Goal: Task Accomplishment & Management: Use online tool/utility

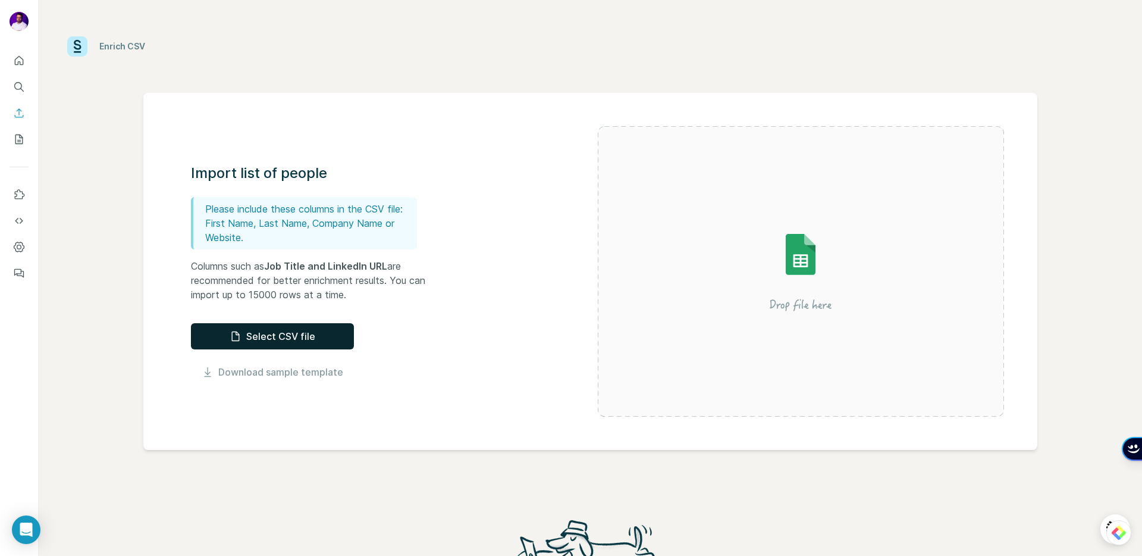
click at [281, 333] on button "Select CSV file" at bounding box center [272, 336] width 163 height 26
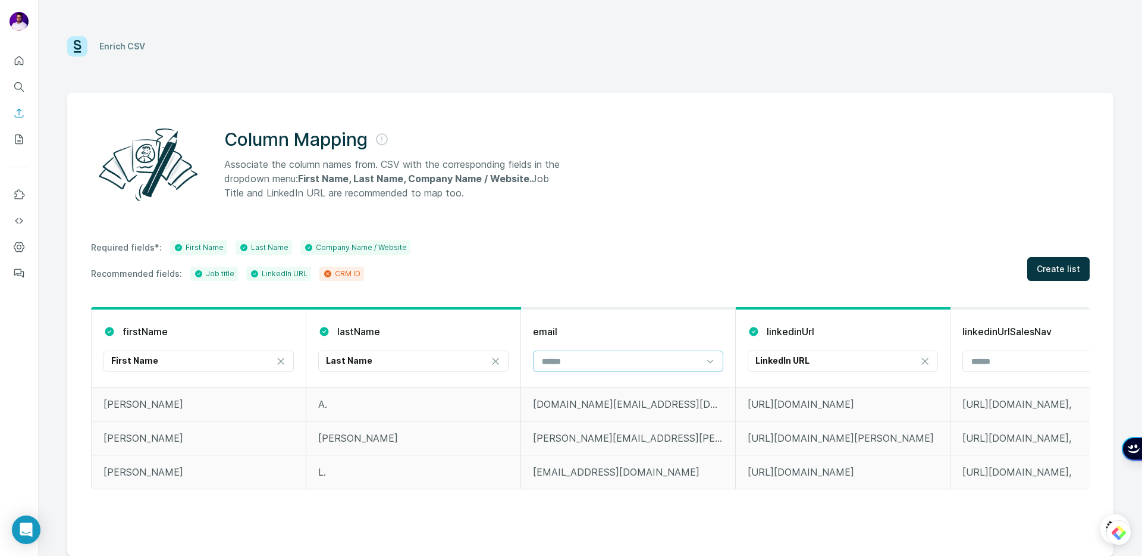
click at [694, 362] on input at bounding box center [621, 361] width 161 height 13
click at [675, 264] on div "Required fields*: First Name Last Name Company Name / Website Recommended field…" at bounding box center [590, 260] width 999 height 40
click at [1080, 268] on span "Create list" at bounding box center [1058, 269] width 43 height 12
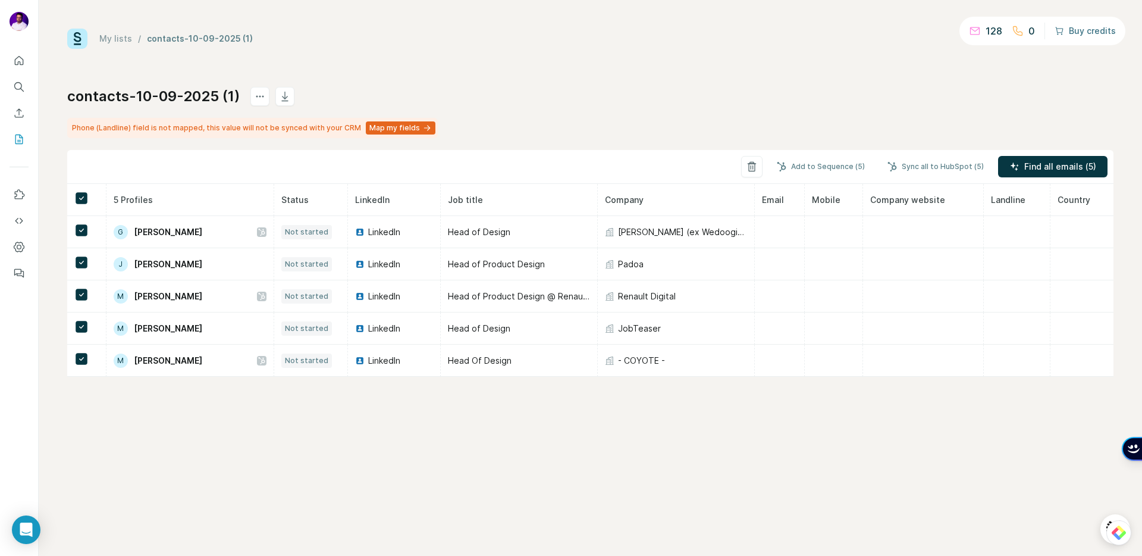
click at [1078, 24] on button "Buy credits" at bounding box center [1085, 31] width 61 height 17
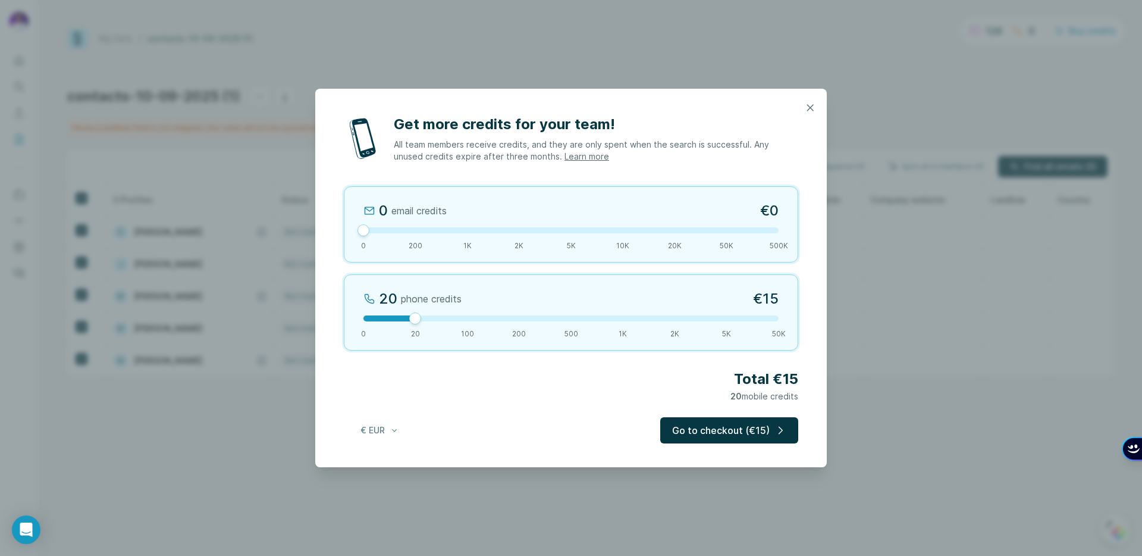
drag, startPoint x: 413, startPoint y: 230, endPoint x: 389, endPoint y: 230, distance: 23.8
click at [389, 230] on div at bounding box center [570, 230] width 415 height 6
drag, startPoint x: 415, startPoint y: 321, endPoint x: 455, endPoint y: 322, distance: 40.5
click at [455, 322] on div "100 phone credits €72 0 20 100 200 500 1K 2K 5K 50K" at bounding box center [571, 312] width 454 height 76
click at [718, 434] on button "Go to checkout (€72)" at bounding box center [728, 430] width 139 height 26
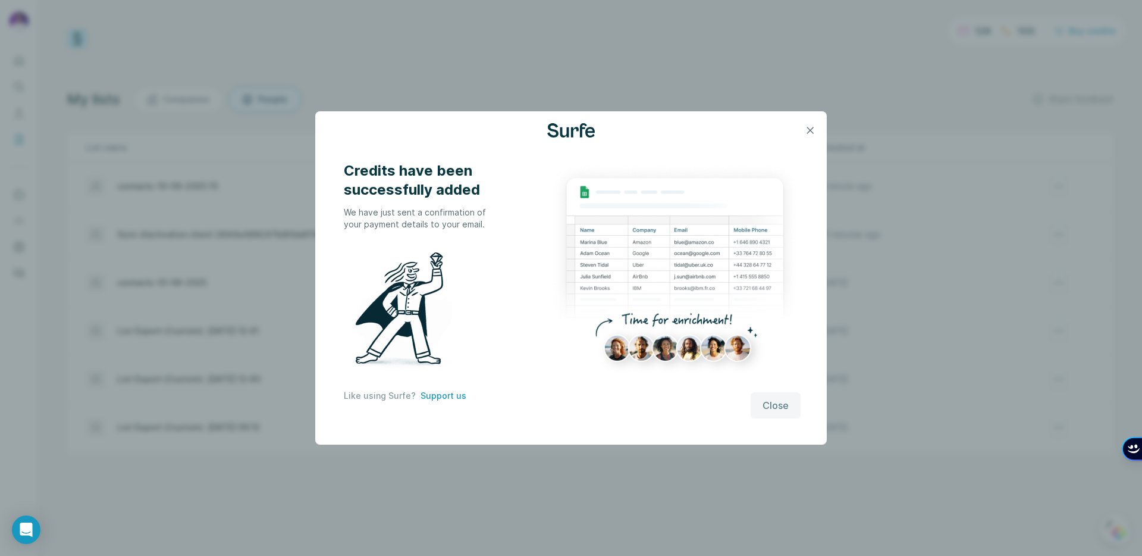
click at [768, 412] on button "Close" at bounding box center [776, 405] width 50 height 26
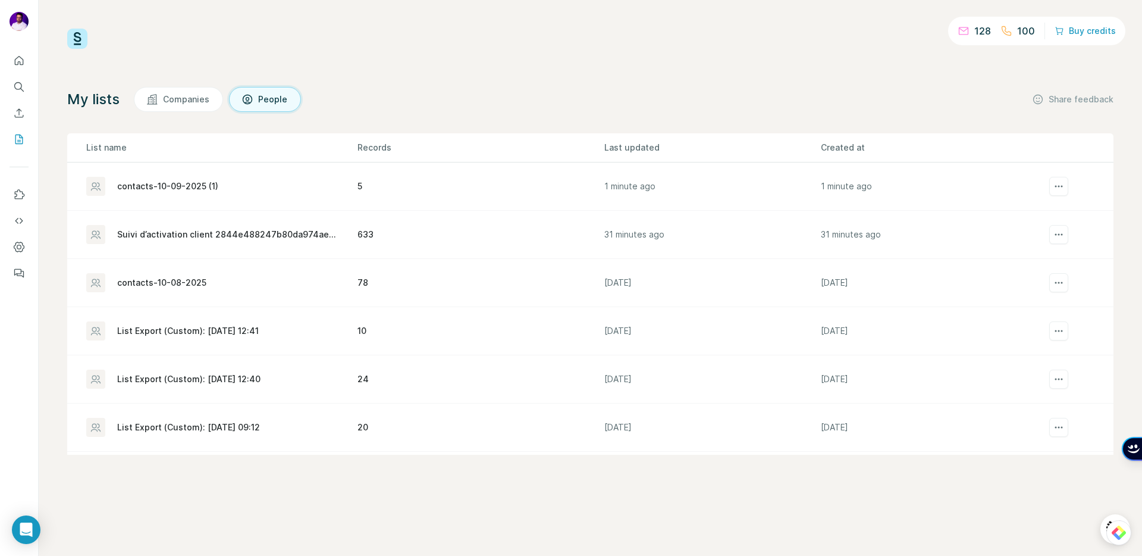
click at [134, 190] on div "contacts-10-09-2025 (1)" at bounding box center [167, 186] width 101 height 12
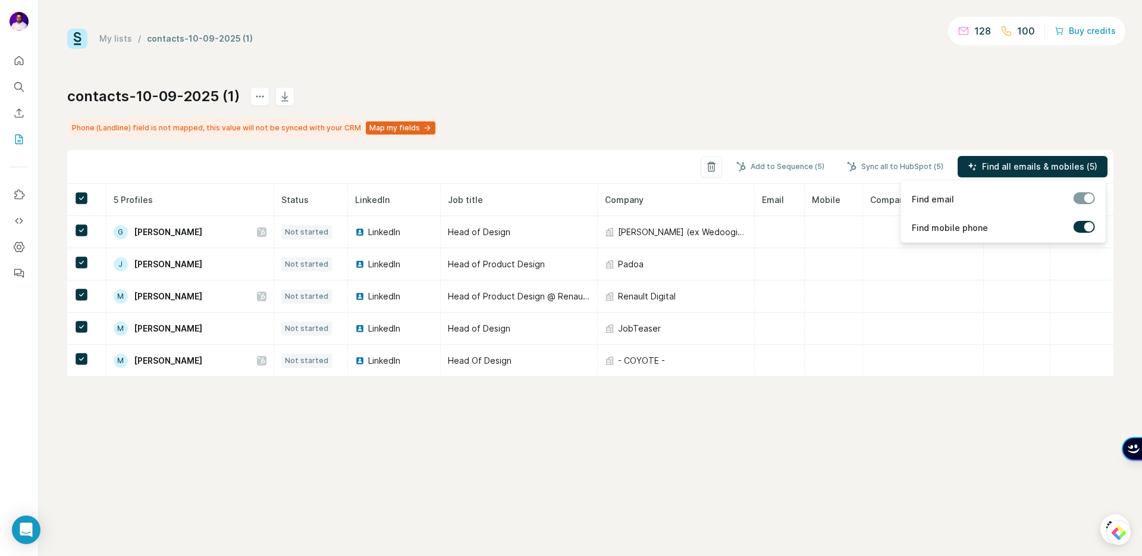
click at [1083, 195] on div at bounding box center [1084, 198] width 21 height 12
click at [1086, 159] on button "Find all emails & mobiles (5)" at bounding box center [1033, 166] width 150 height 21
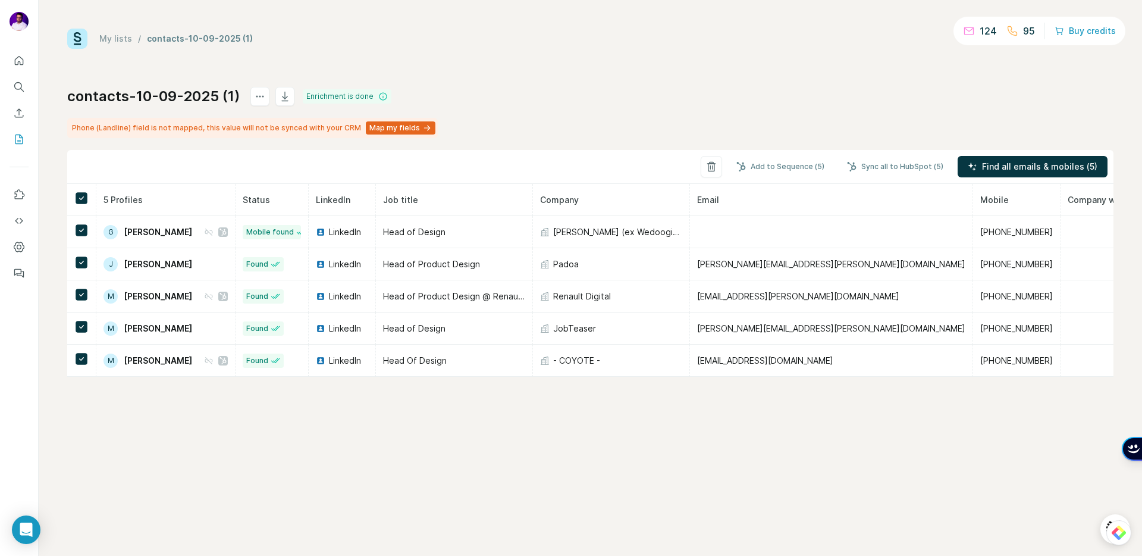
click at [794, 412] on div "My lists / contacts-10-09-2025 (1) 124 95 Buy credits contacts-10-09-2025 (1) E…" at bounding box center [590, 278] width 1103 height 556
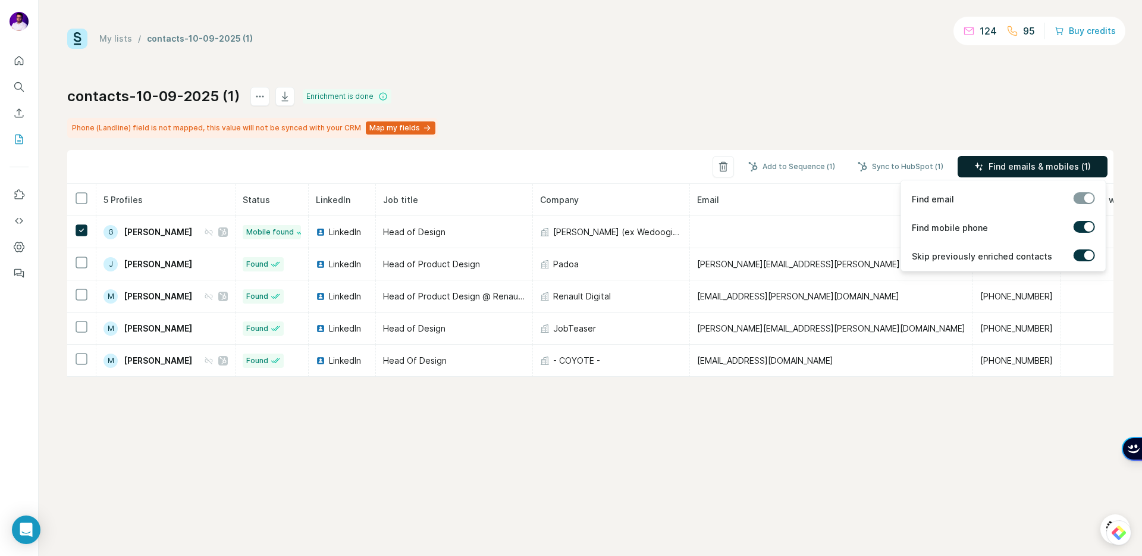
click at [1069, 165] on span "Find emails & mobiles (1)" at bounding box center [1040, 167] width 102 height 12
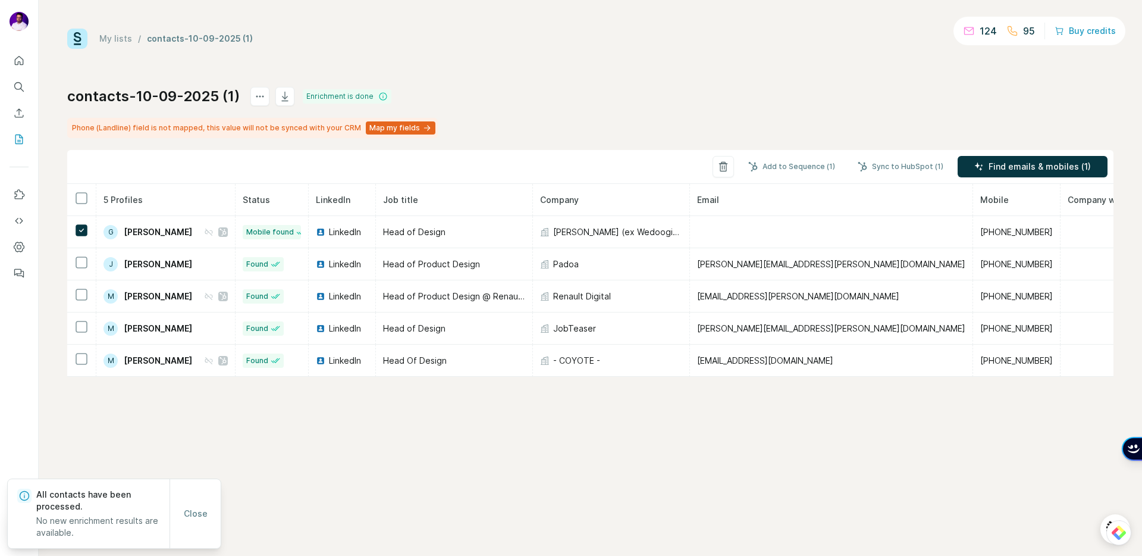
click at [741, 79] on div "My lists / contacts-10-09-2025 (1) 124 95 Buy credits contacts-10-09-2025 (1) E…" at bounding box center [590, 203] width 1046 height 348
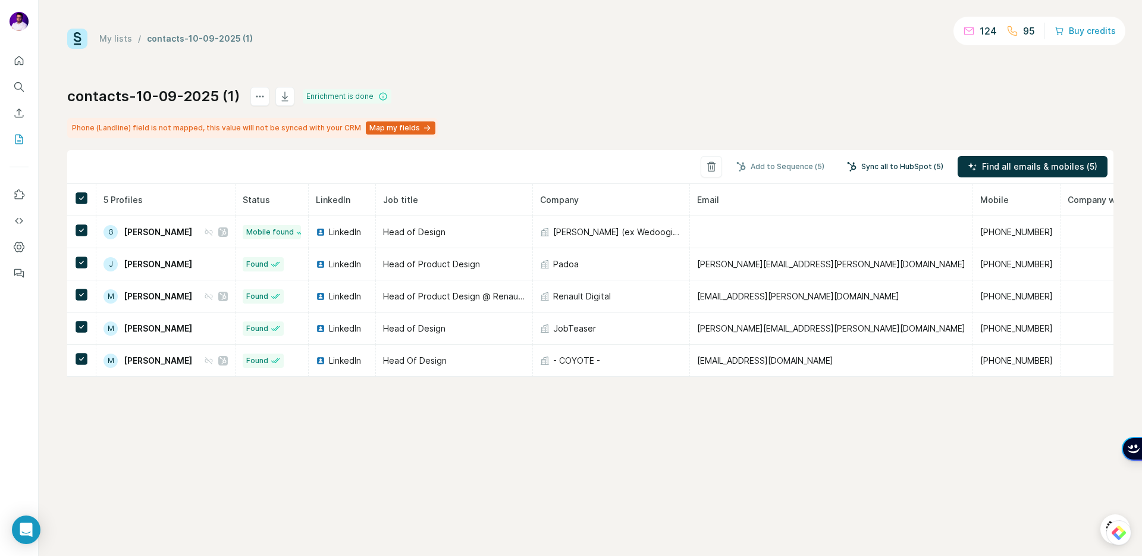
click at [909, 167] on button "Sync all to HubSpot (5)" at bounding box center [895, 167] width 113 height 18
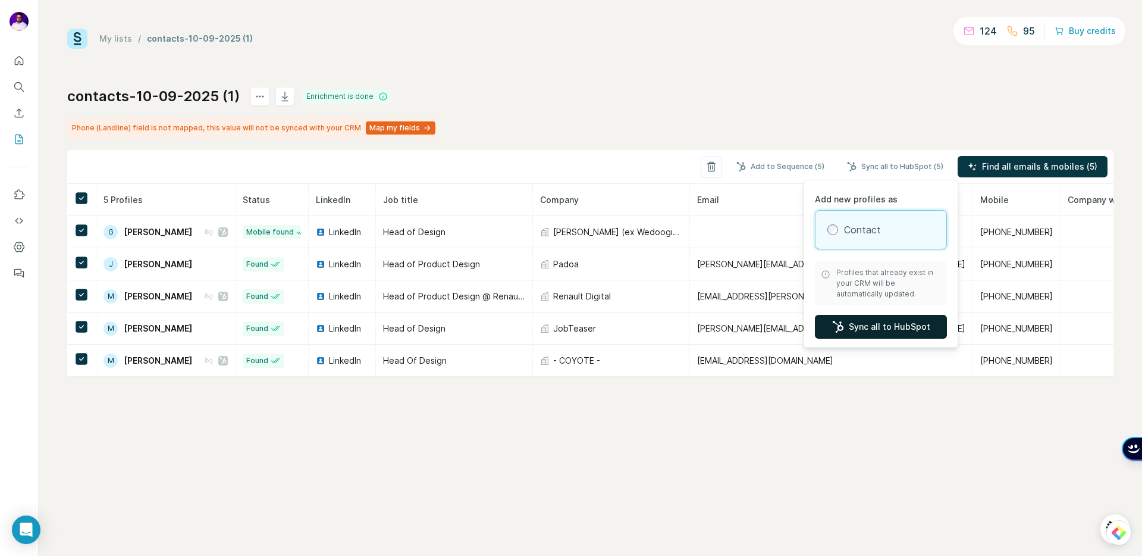
click at [876, 331] on button "Sync all to HubSpot" at bounding box center [881, 327] width 132 height 24
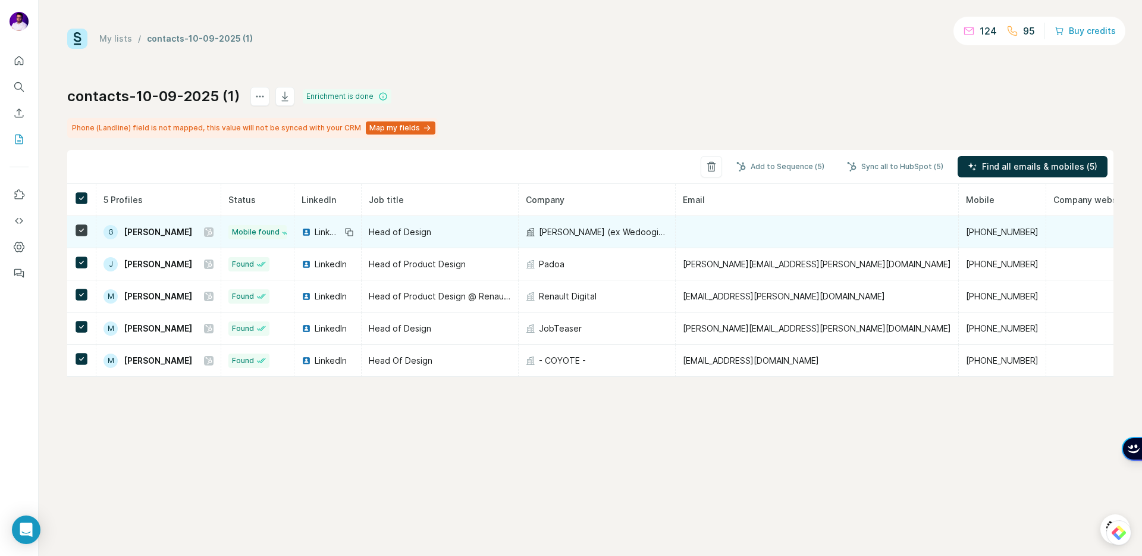
click at [336, 231] on span "LinkedIn" at bounding box center [328, 232] width 26 height 12
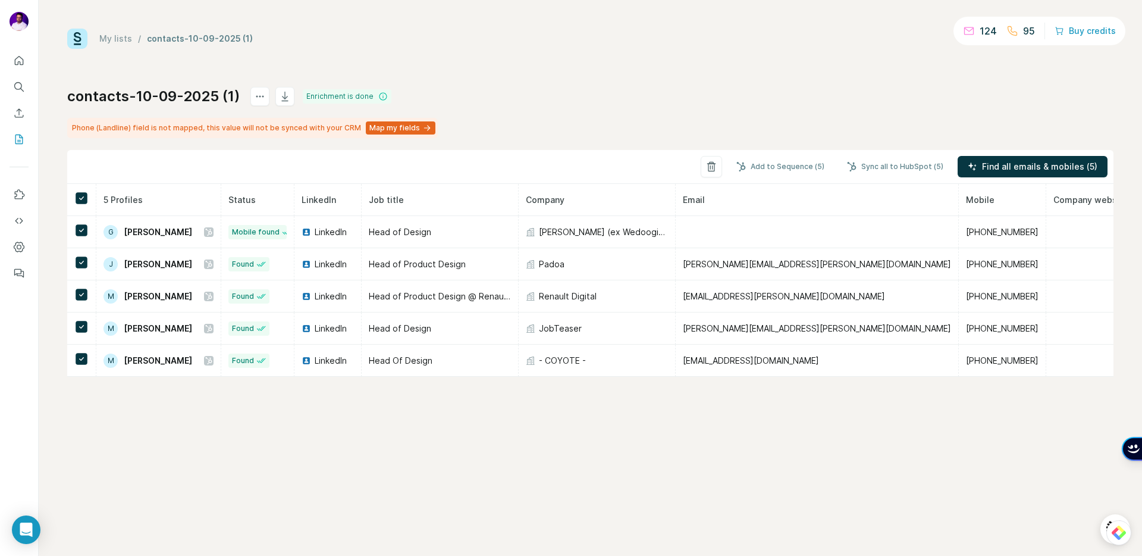
click at [567, 87] on div "contacts-10-09-2025 (1) Enrichment is done Phone (Landline) field is not mapped…" at bounding box center [590, 232] width 1046 height 290
click at [16, 114] on icon "Enrich CSV" at bounding box center [19, 113] width 12 height 12
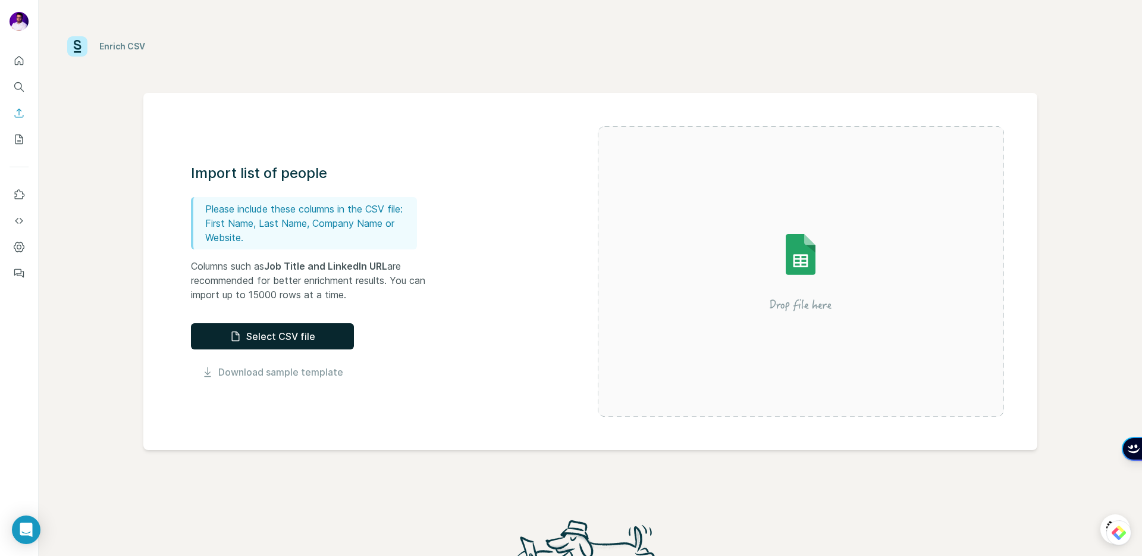
click at [287, 338] on button "Select CSV file" at bounding box center [272, 336] width 163 height 26
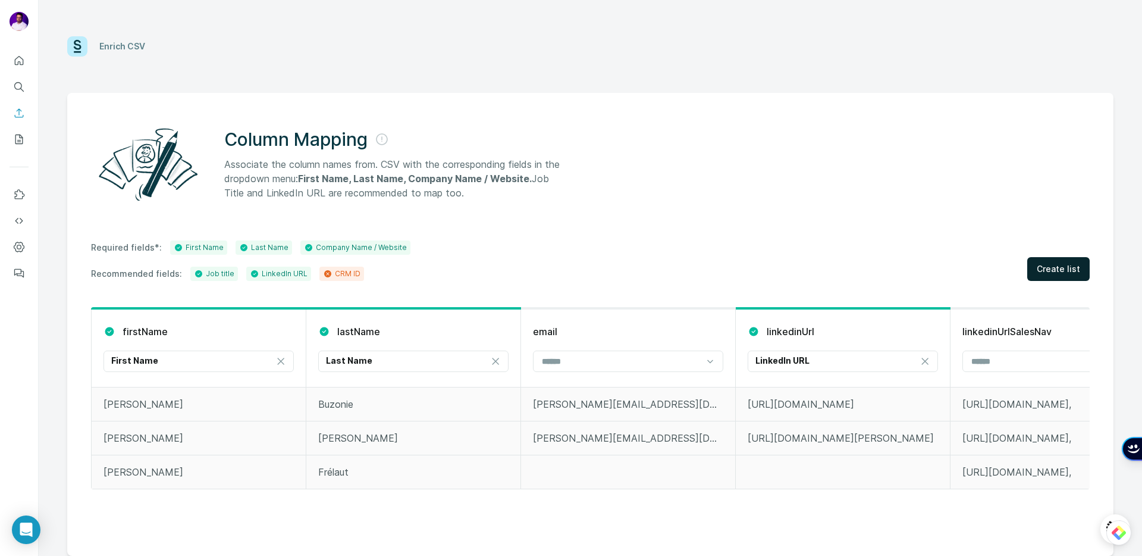
click at [1055, 271] on span "Create list" at bounding box center [1058, 269] width 43 height 12
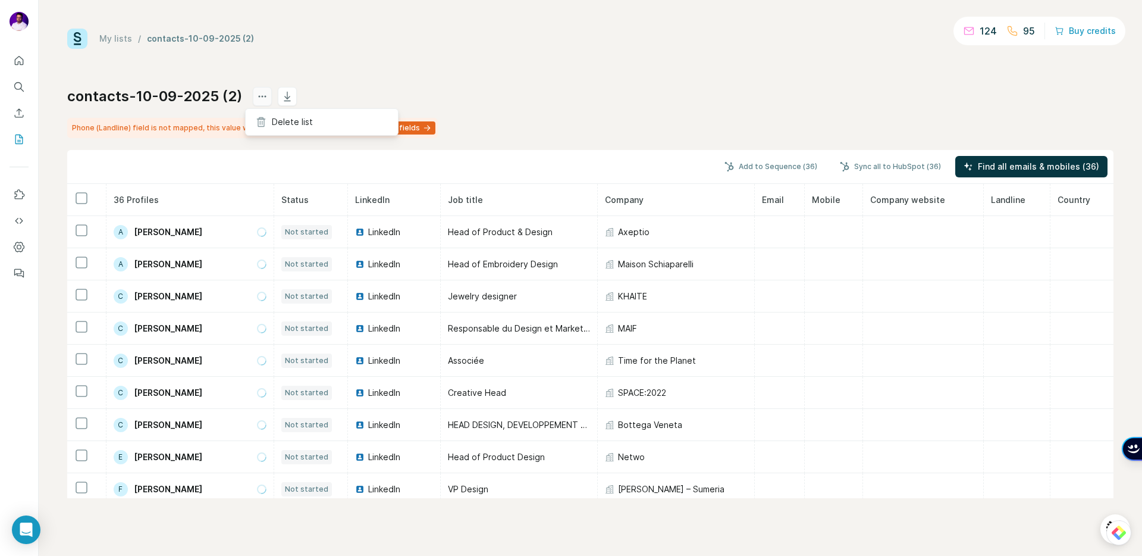
click at [256, 101] on icon "actions" at bounding box center [262, 96] width 12 height 12
click at [256, 95] on icon "actions" at bounding box center [262, 96] width 12 height 12
click at [193, 96] on h1 "contacts-10-09-2025 (2)" at bounding box center [154, 96] width 175 height 19
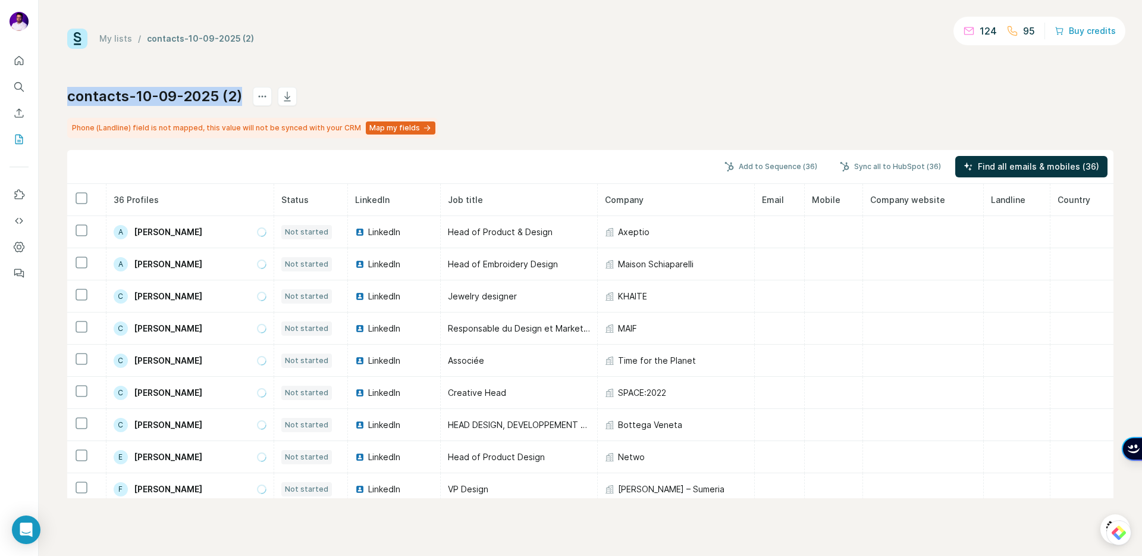
click at [193, 96] on h1 "contacts-10-09-2025 (2)" at bounding box center [154, 96] width 175 height 19
click at [578, 128] on div "contacts-10-09-2025 (2) Phone (Landline) field is not mapped, this value will n…" at bounding box center [590, 292] width 1046 height 411
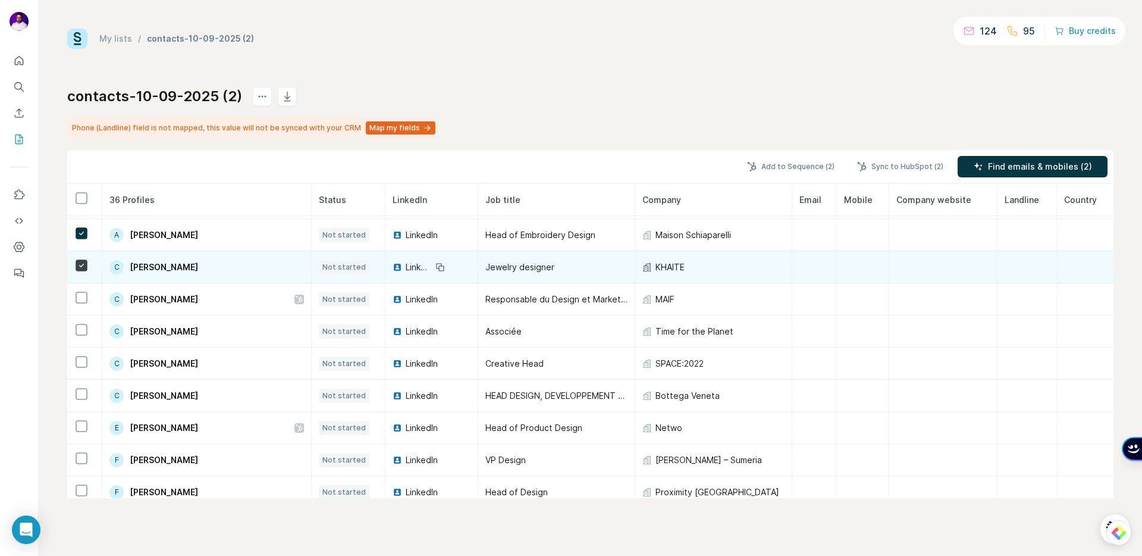
scroll to position [30, 0]
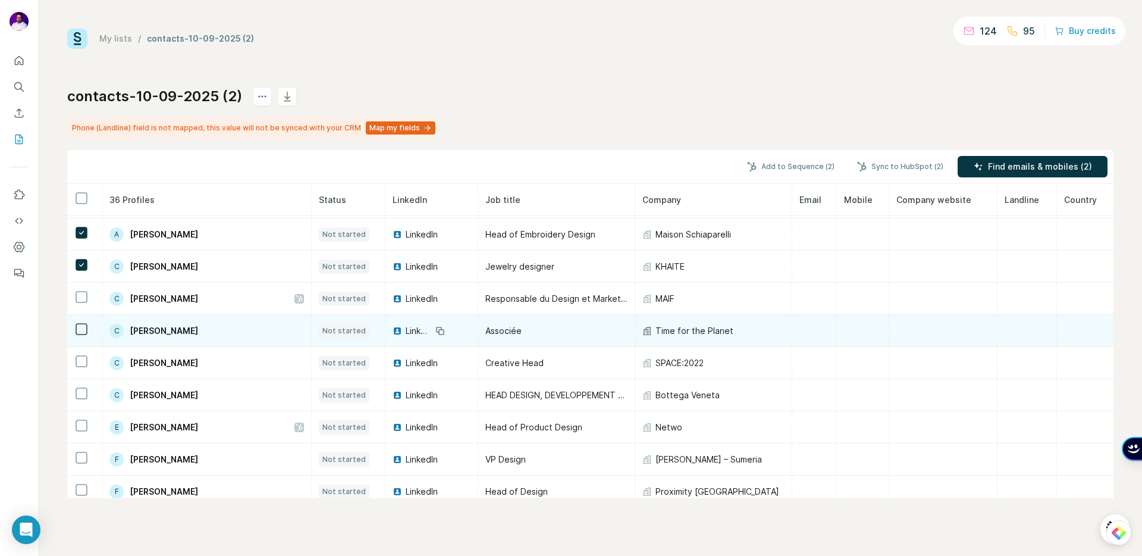
click at [82, 335] on icon at bounding box center [81, 329] width 14 height 14
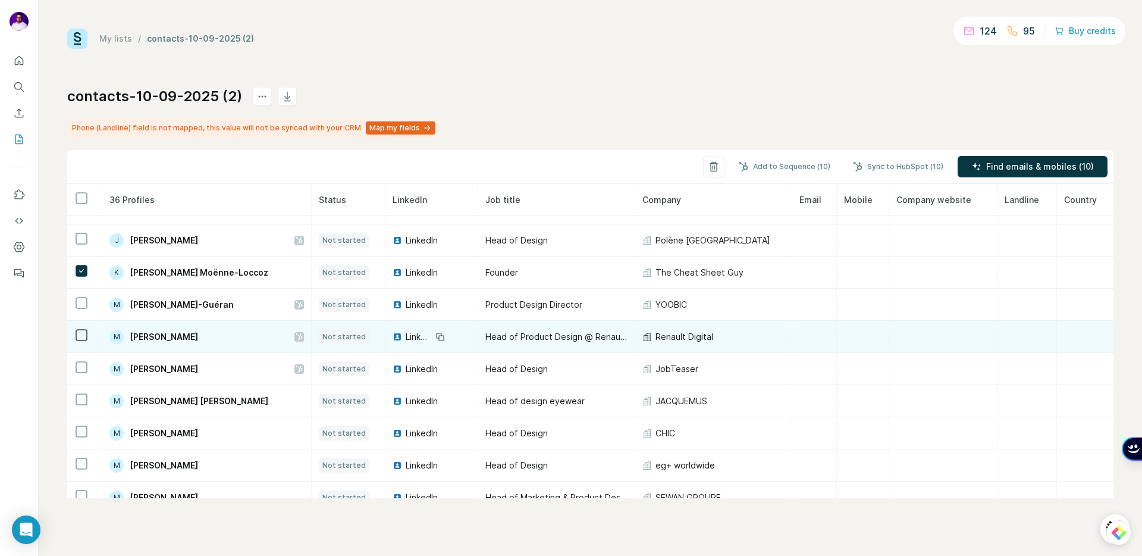
scroll to position [541, 0]
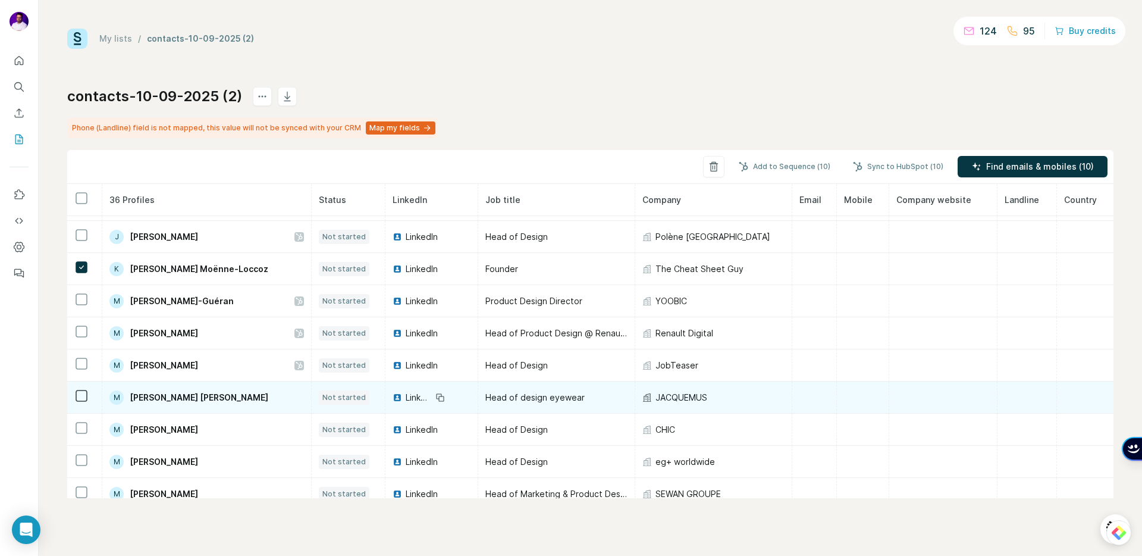
click at [74, 390] on icon at bounding box center [81, 395] width 14 height 14
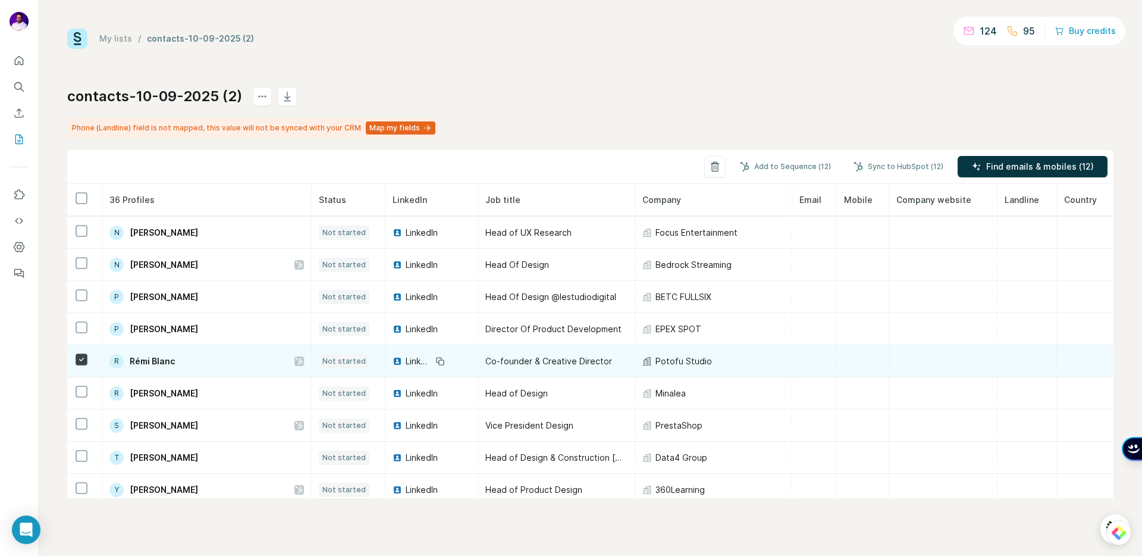
scroll to position [874, 0]
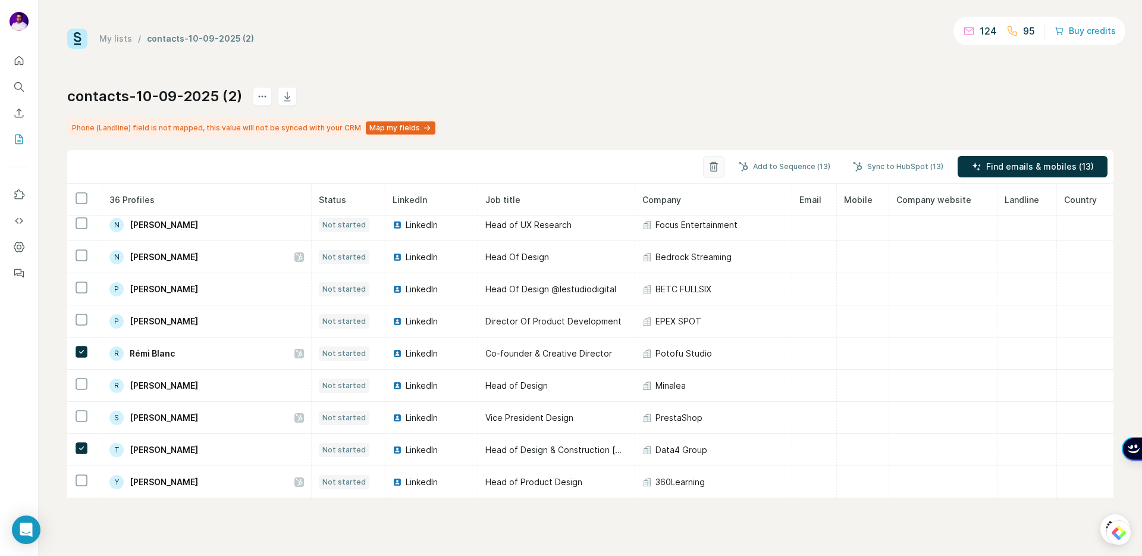
click at [720, 169] on icon "button" at bounding box center [714, 167] width 12 height 12
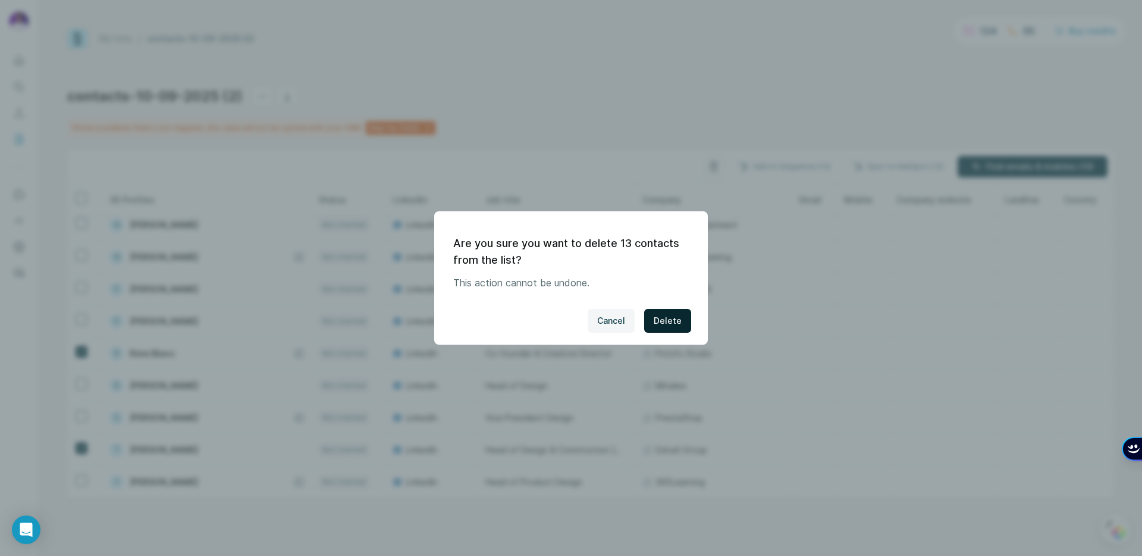
click at [664, 316] on span "Delete" at bounding box center [668, 321] width 28 height 12
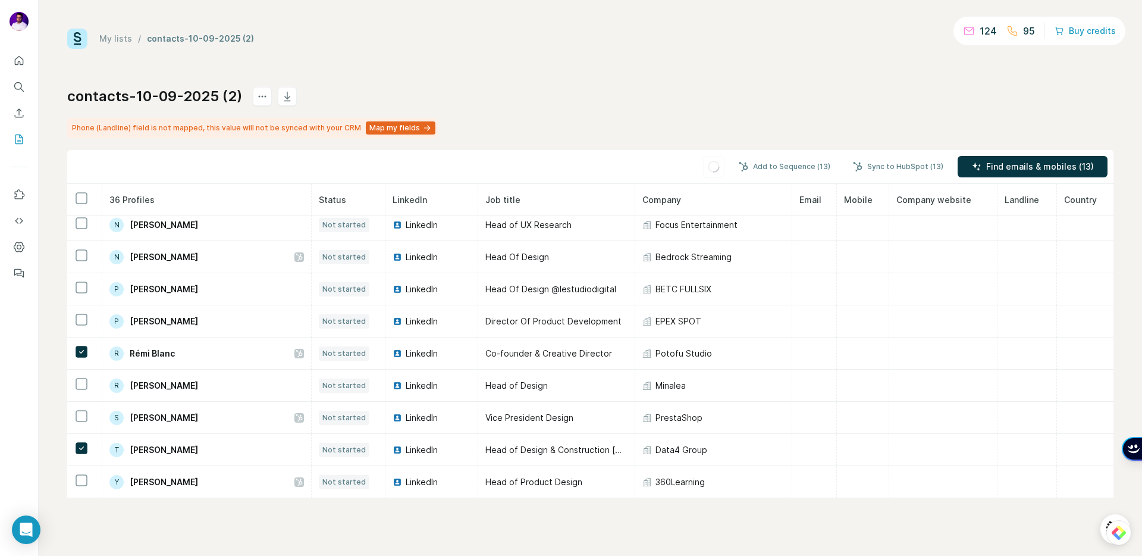
scroll to position [457, 0]
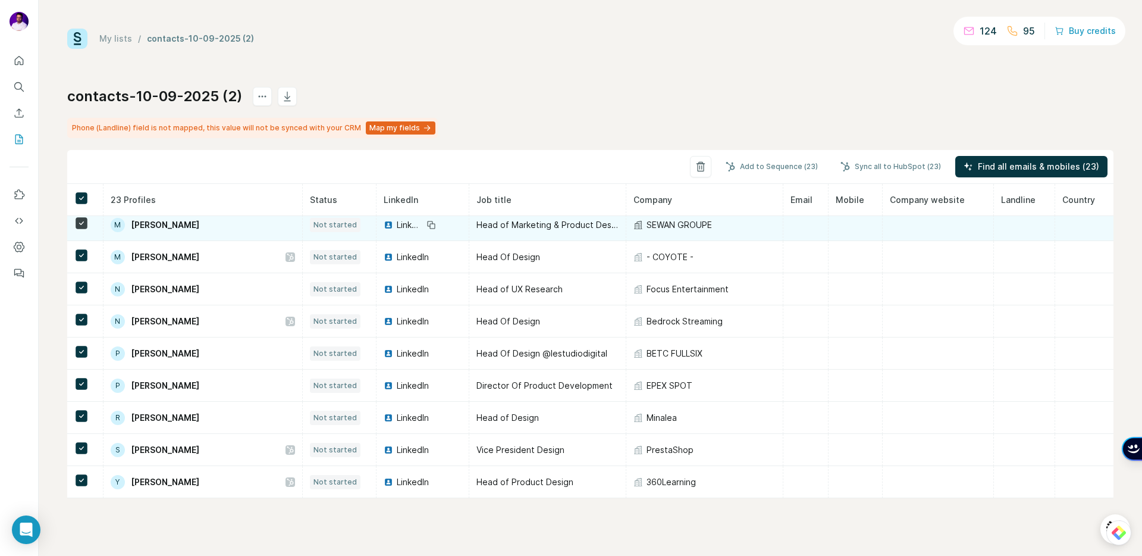
click at [330, 222] on span "Not started" at bounding box center [334, 224] width 43 height 11
click at [328, 226] on span "Not started" at bounding box center [334, 224] width 43 height 11
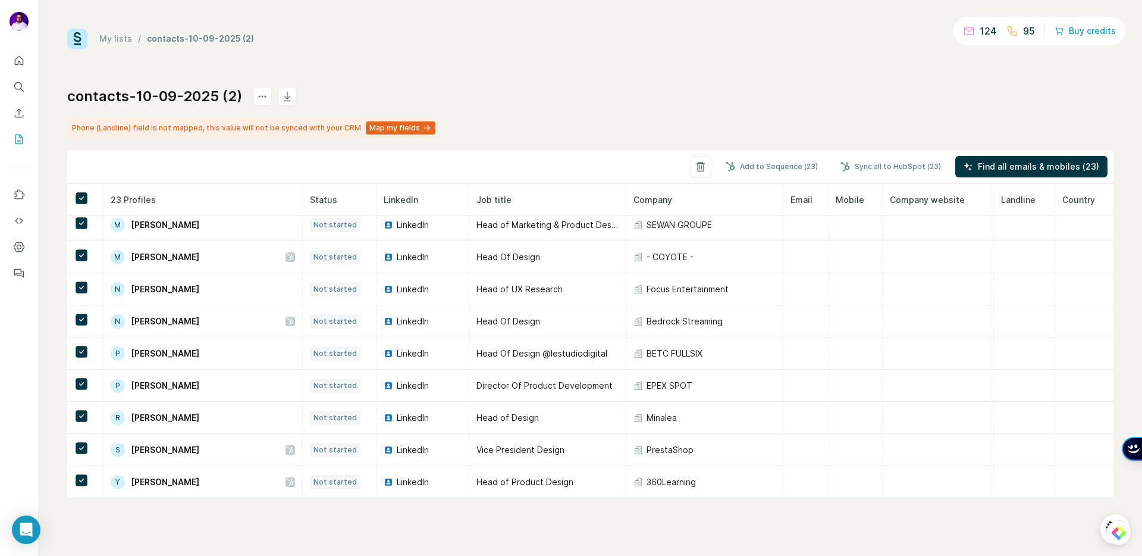
click at [566, 121] on div "contacts-10-09-2025 (2) Phone (Landline) field is not mapped, this value will n…" at bounding box center [590, 292] width 1046 height 411
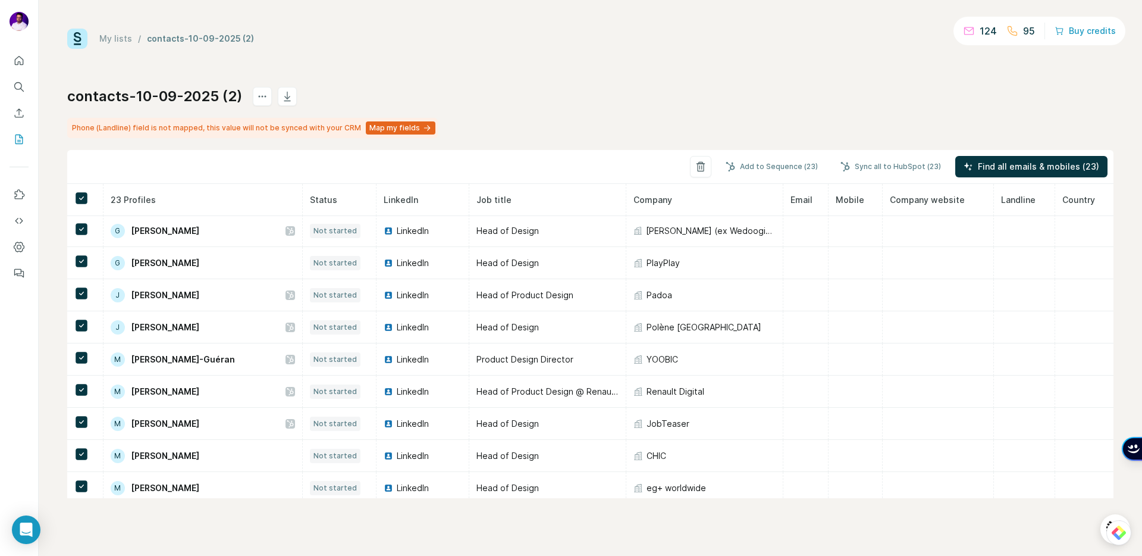
scroll to position [0, 0]
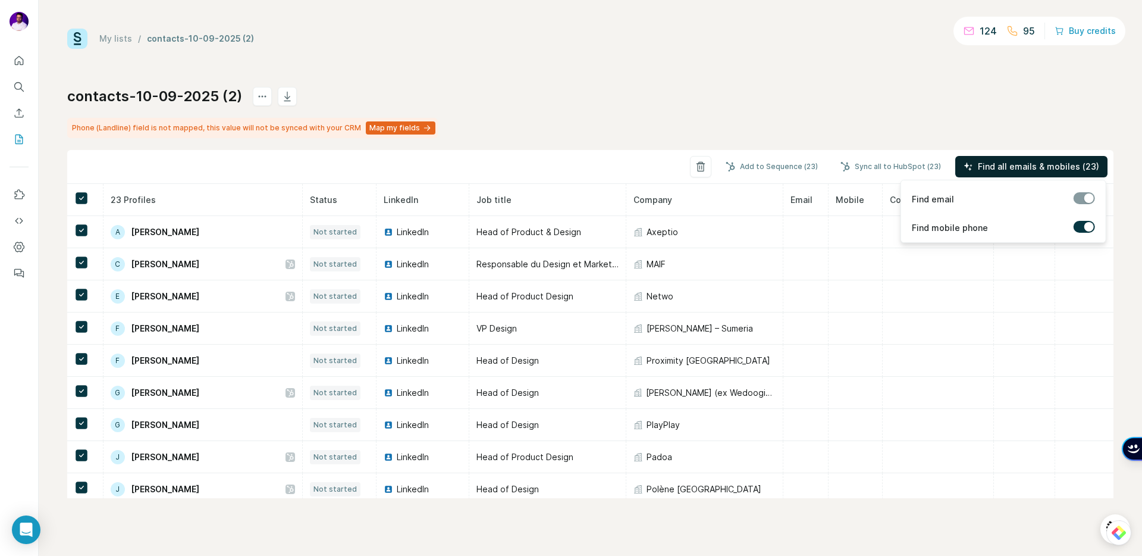
click at [1011, 172] on span "Find all emails & mobiles (23)" at bounding box center [1038, 167] width 121 height 12
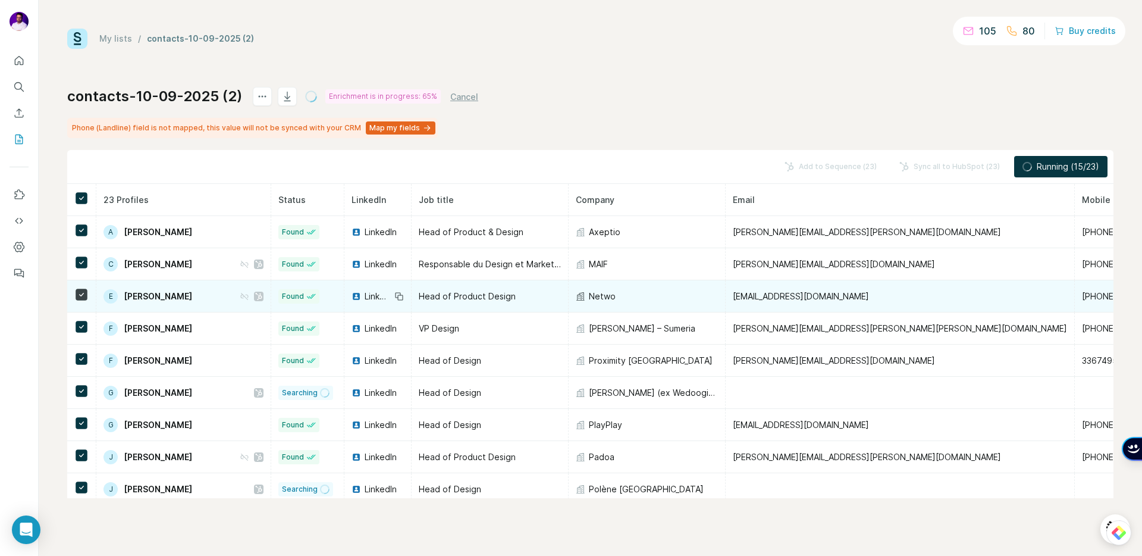
scroll to position [0, 13]
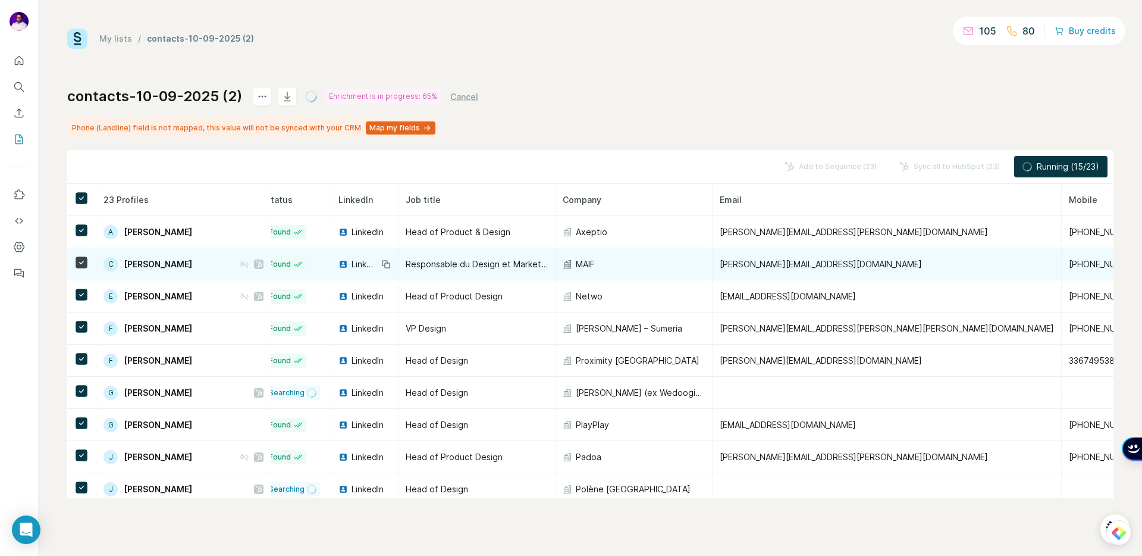
click at [352, 262] on span "LinkedIn" at bounding box center [365, 264] width 26 height 12
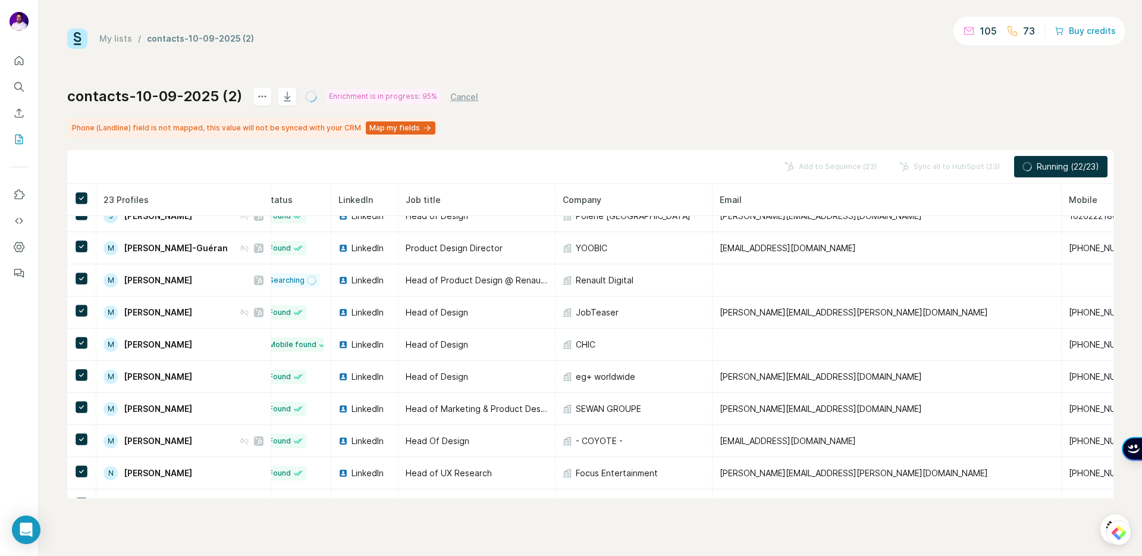
scroll to position [269, 13]
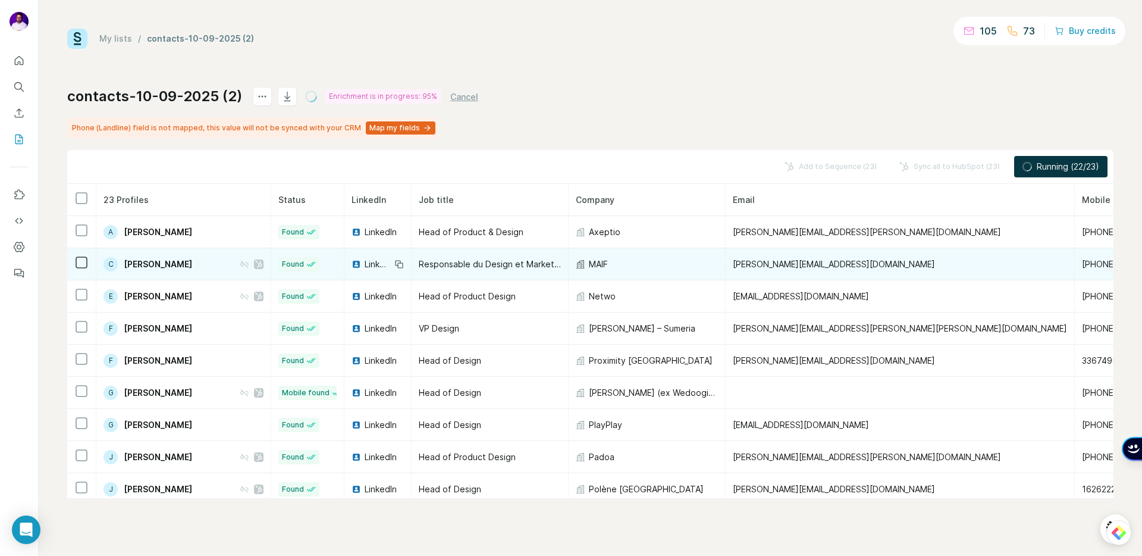
click at [241, 265] on icon at bounding box center [244, 264] width 7 height 7
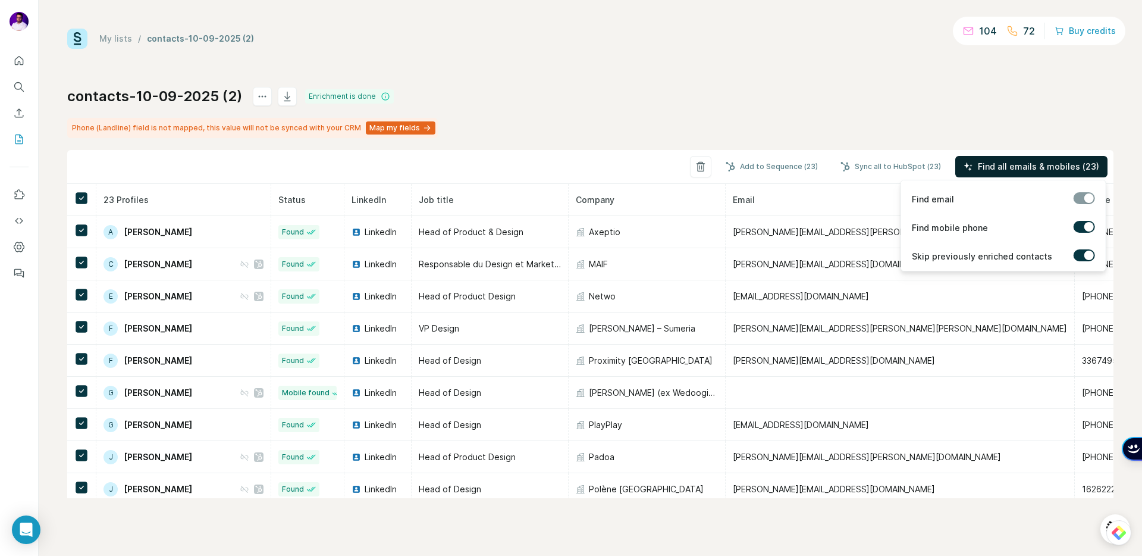
click at [993, 167] on span "Find all emails & mobiles (23)" at bounding box center [1038, 167] width 121 height 12
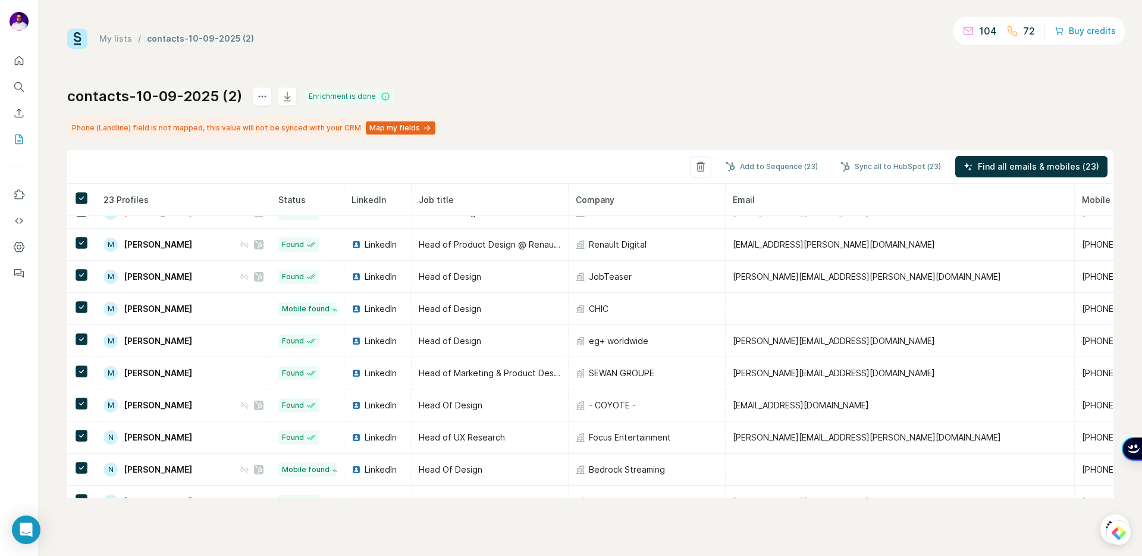
scroll to position [193, 0]
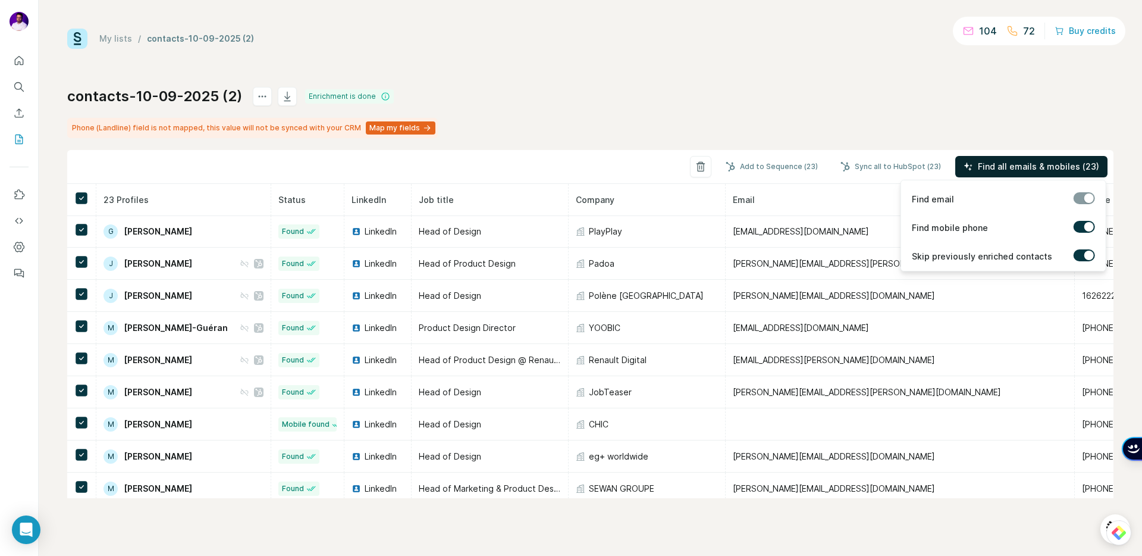
click at [1001, 172] on span "Find all emails & mobiles (23)" at bounding box center [1038, 167] width 121 height 12
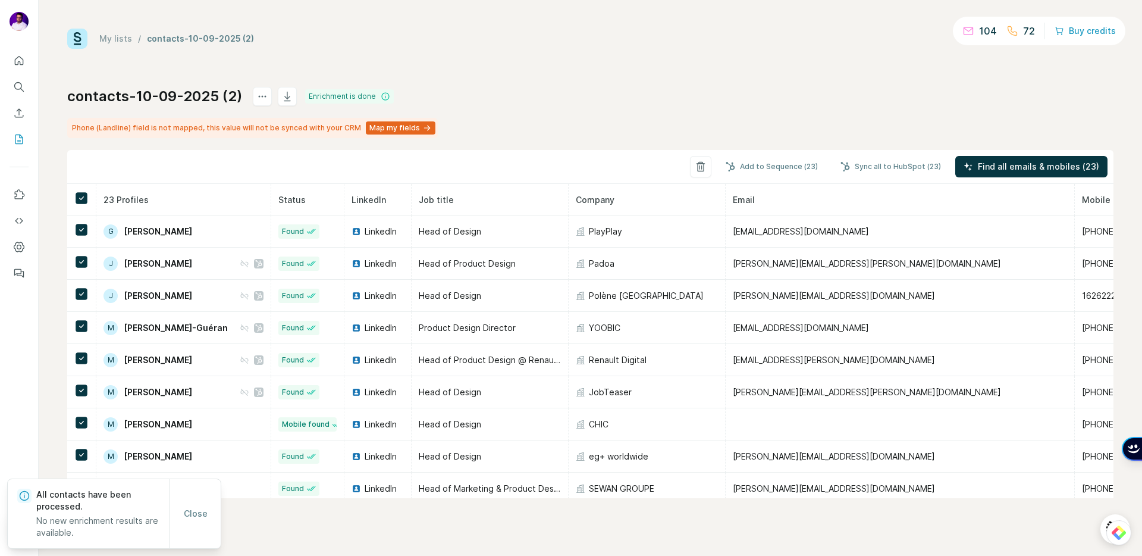
click at [523, 92] on div "contacts-10-09-2025 (2) Enrichment is done Phone (Landline) field is not mapped…" at bounding box center [590, 292] width 1046 height 411
click at [517, 99] on div "contacts-10-09-2025 (2) Enrichment is done Phone (Landline) field is not mapped…" at bounding box center [590, 292] width 1046 height 411
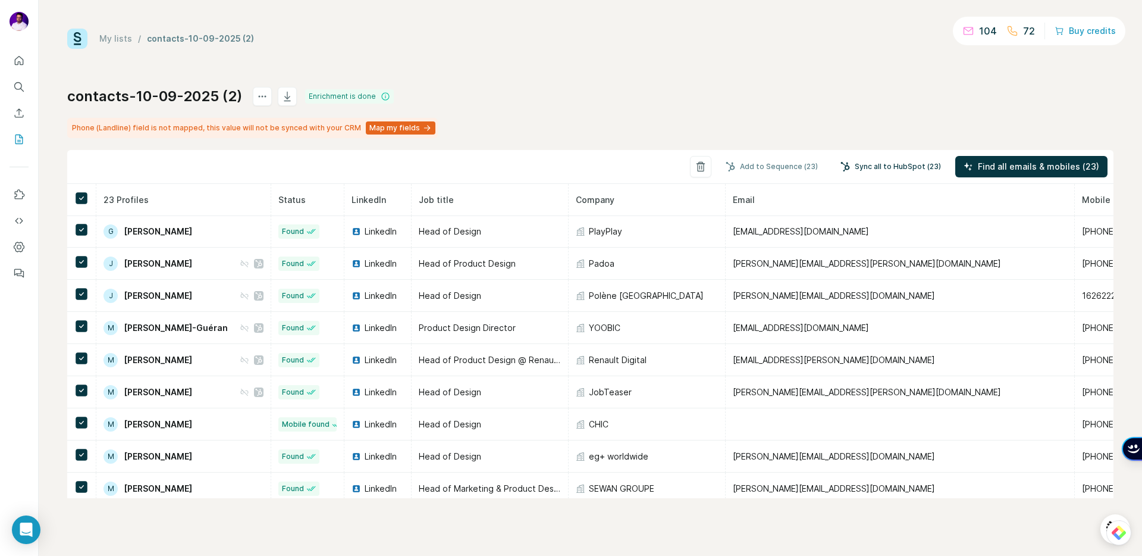
click at [905, 164] on button "Sync all to HubSpot (23)" at bounding box center [890, 167] width 117 height 18
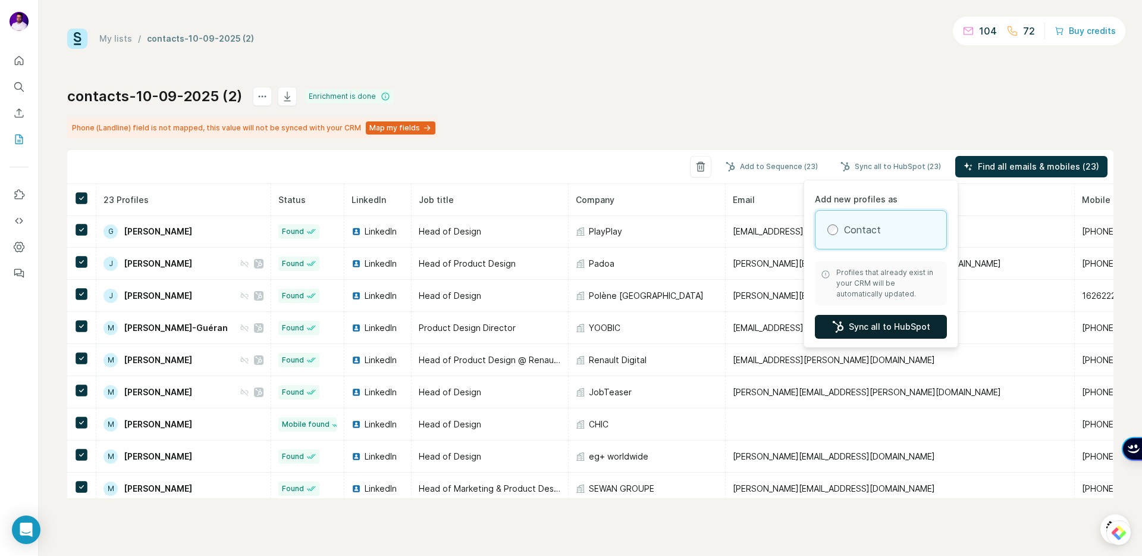
click at [885, 326] on button "Sync all to HubSpot" at bounding box center [881, 327] width 132 height 24
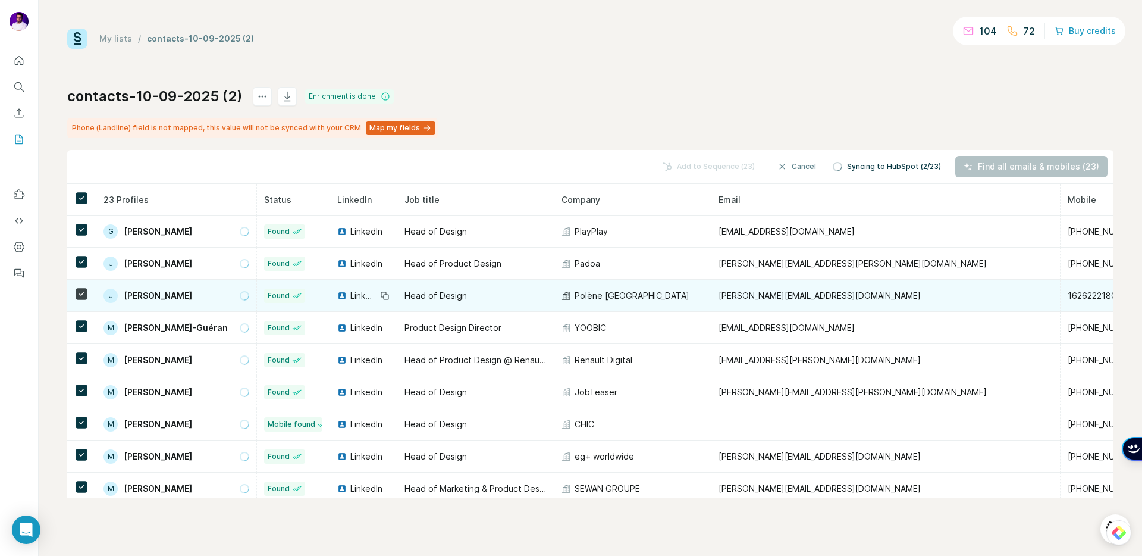
click at [355, 297] on span "LinkedIn" at bounding box center [363, 296] width 26 height 12
